Goal: Task Accomplishment & Management: Use online tool/utility

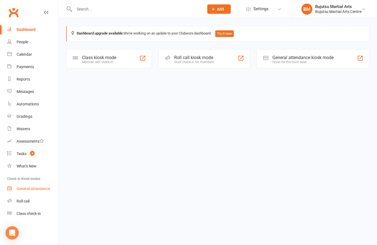
click at [49, 183] on link "General attendance" at bounding box center [32, 189] width 51 height 12
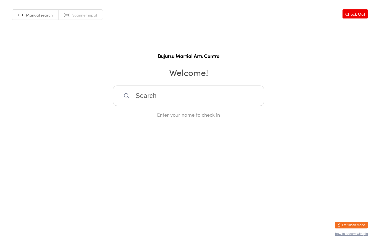
click at [44, 183] on html "You have now entered Kiosk Mode. Members will be able to check themselves in us…" at bounding box center [188, 122] width 377 height 245
click at [35, 197] on html "You have now entered Kiosk Mode. Members will be able to check themselves in us…" at bounding box center [188, 122] width 377 height 245
click at [46, 183] on html "You have now entered Kiosk Mode. Members will be able to check themselves in us…" at bounding box center [188, 122] width 377 height 245
click at [47, 183] on html "You have now entered Kiosk Mode. Members will be able to check themselves in us…" at bounding box center [188, 122] width 377 height 245
click at [44, 184] on html "You have now entered Kiosk Mode. Members will be able to check themselves in us…" at bounding box center [188, 122] width 377 height 245
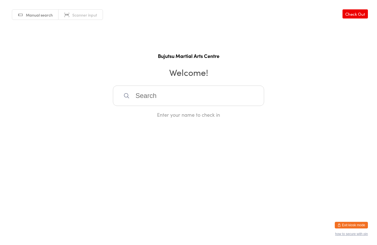
click at [44, 184] on html "You have now entered Kiosk Mode. Members will be able to check themselves in us…" at bounding box center [188, 122] width 377 height 245
click at [35, 183] on html "You have now entered Kiosk Mode. Members will be able to check themselves in us…" at bounding box center [188, 122] width 377 height 245
click at [45, 183] on html "You have now entered Kiosk Mode. Members will be able to check themselves in us…" at bounding box center [188, 122] width 377 height 245
click at [31, 198] on html "You have now entered Kiosk Mode. Members will be able to check themselves in us…" at bounding box center [188, 122] width 377 height 245
click at [27, 197] on html "You have now entered Kiosk Mode. Members will be able to check themselves in us…" at bounding box center [188, 122] width 377 height 245
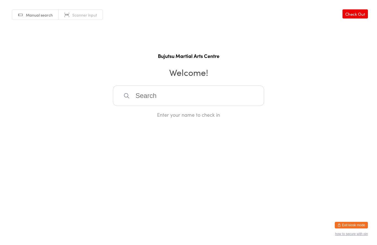
click at [29, 197] on html "You have now entered Kiosk Mode. Members will be able to check themselves in us…" at bounding box center [188, 122] width 377 height 245
click at [38, 183] on html "You have now entered Kiosk Mode. Members will be able to check themselves in us…" at bounding box center [188, 122] width 377 height 245
click at [35, 183] on html "You have now entered Kiosk Mode. Members will be able to check themselves in us…" at bounding box center [188, 122] width 377 height 245
click at [35, 184] on html "You have now entered Kiosk Mode. Members will be able to check themselves in us…" at bounding box center [188, 122] width 377 height 245
